Goal: Navigation & Orientation: Find specific page/section

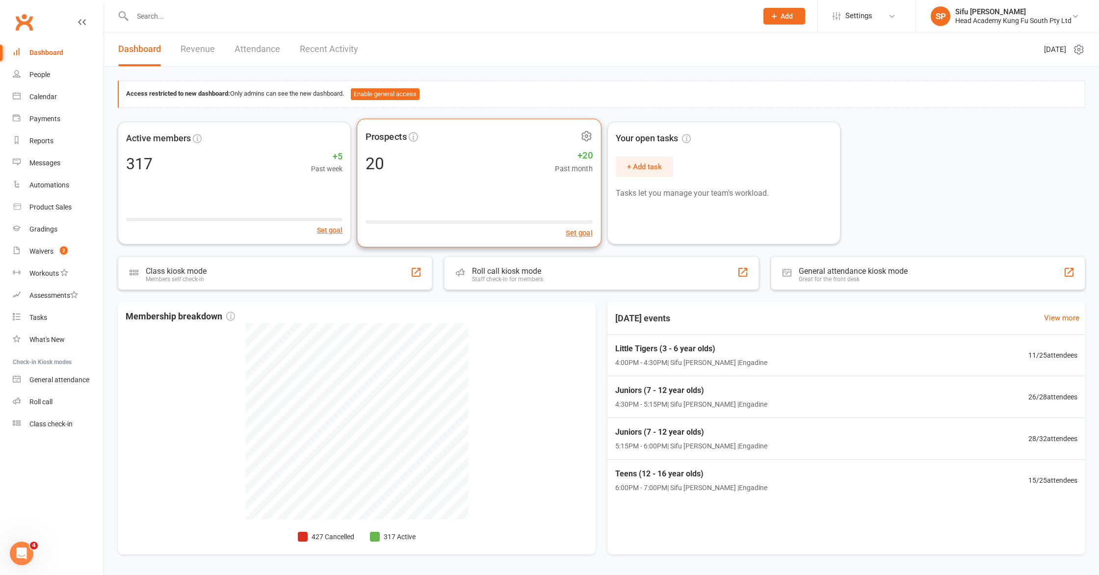
scroll to position [0, 0]
click at [418, 189] on div "Prospects 20 +20 Past month Set goal" at bounding box center [479, 182] width 245 height 129
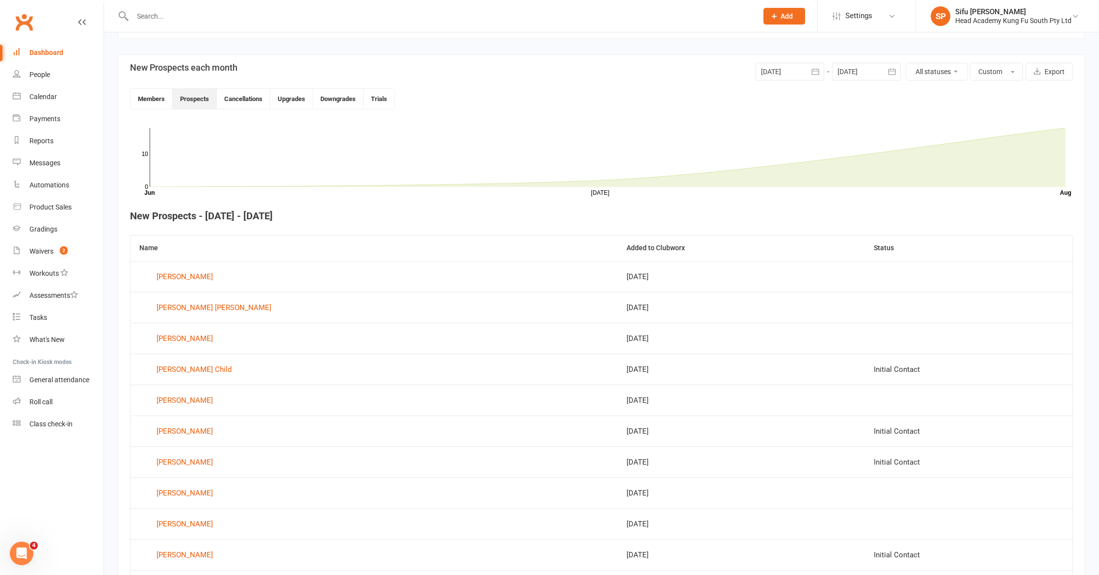
scroll to position [255, 0]
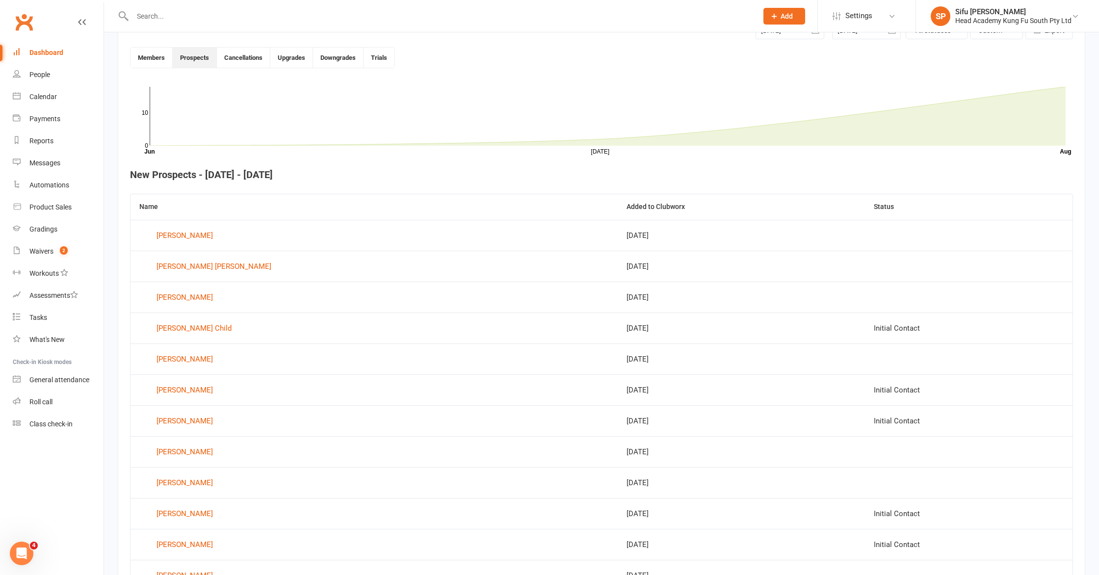
click at [37, 47] on link "Dashboard" at bounding box center [58, 53] width 91 height 22
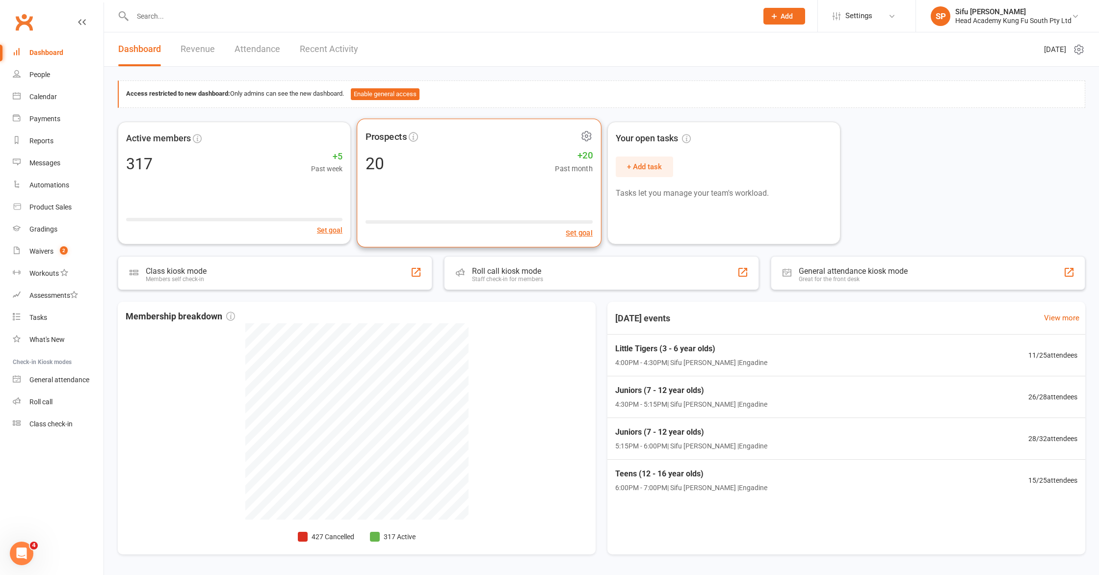
click at [462, 199] on div "Prospects 20 +20 Past month Set goal" at bounding box center [479, 182] width 245 height 129
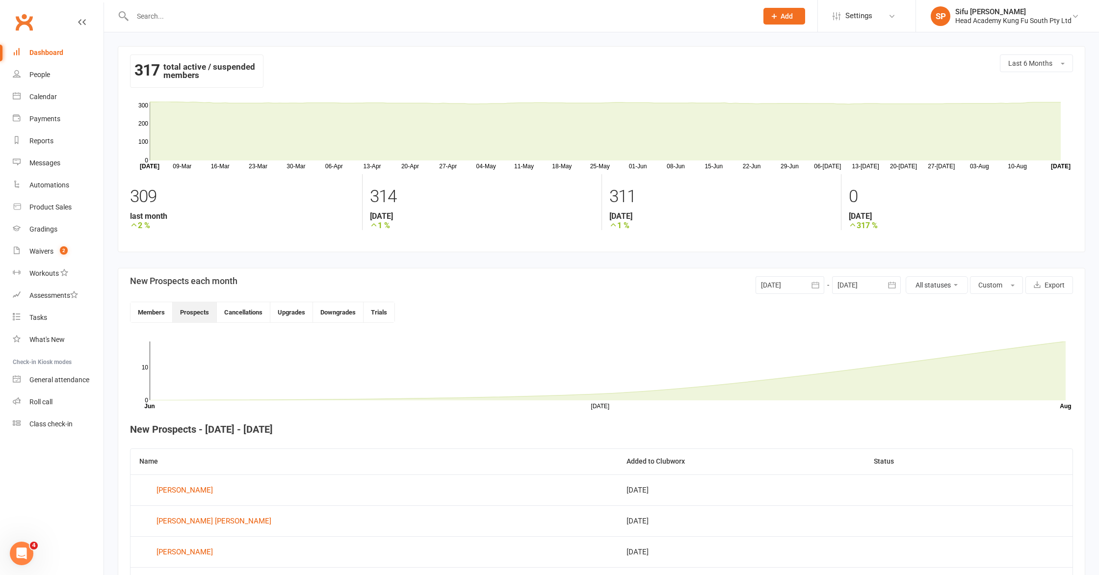
click at [46, 54] on div "Dashboard" at bounding box center [46, 53] width 34 height 8
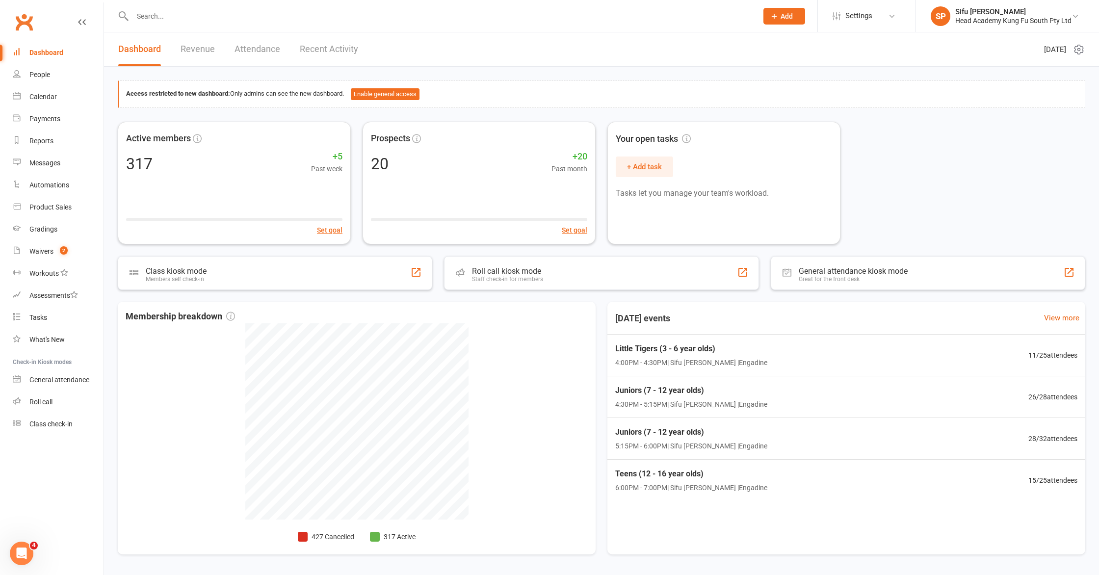
drag, startPoint x: 925, startPoint y: 167, endPoint x: 859, endPoint y: 144, distance: 70.1
click at [923, 167] on div "Active members 317 +5 Past week Set goal Prospects 20 +20 Past month Set goal Y…" at bounding box center [602, 183] width 968 height 123
